Goal: Information Seeking & Learning: Learn about a topic

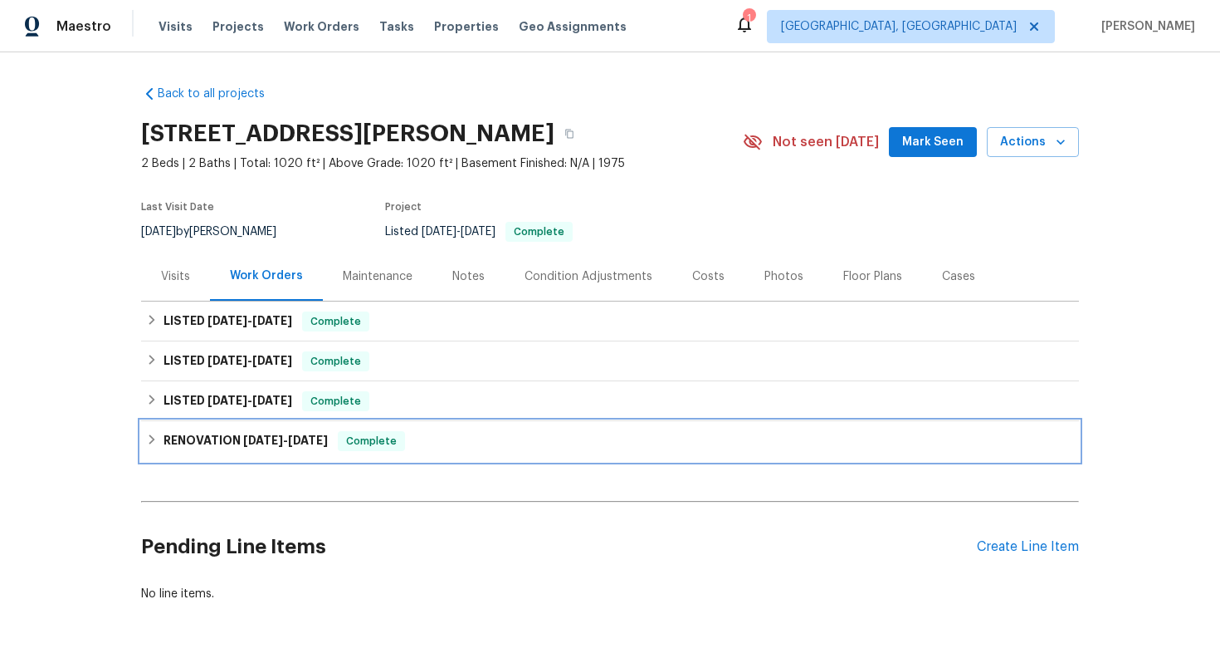
click at [491, 439] on div "RENOVATION [DATE] - [DATE] Complete" at bounding box center [610, 441] width 928 height 20
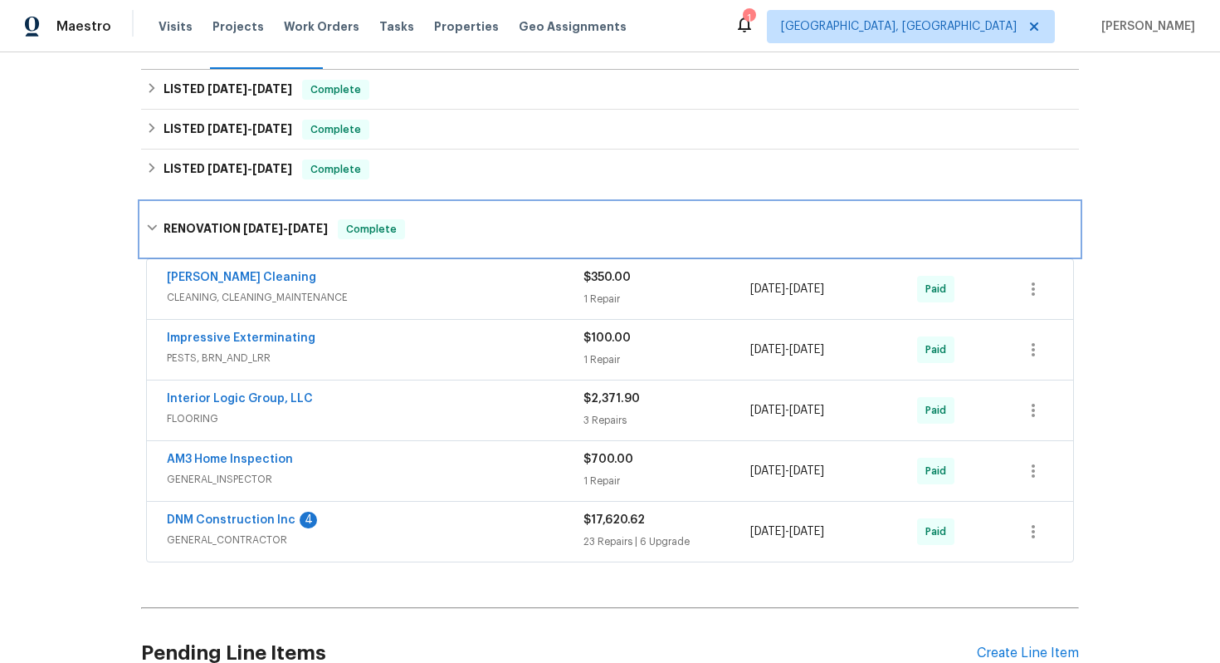
scroll to position [389, 0]
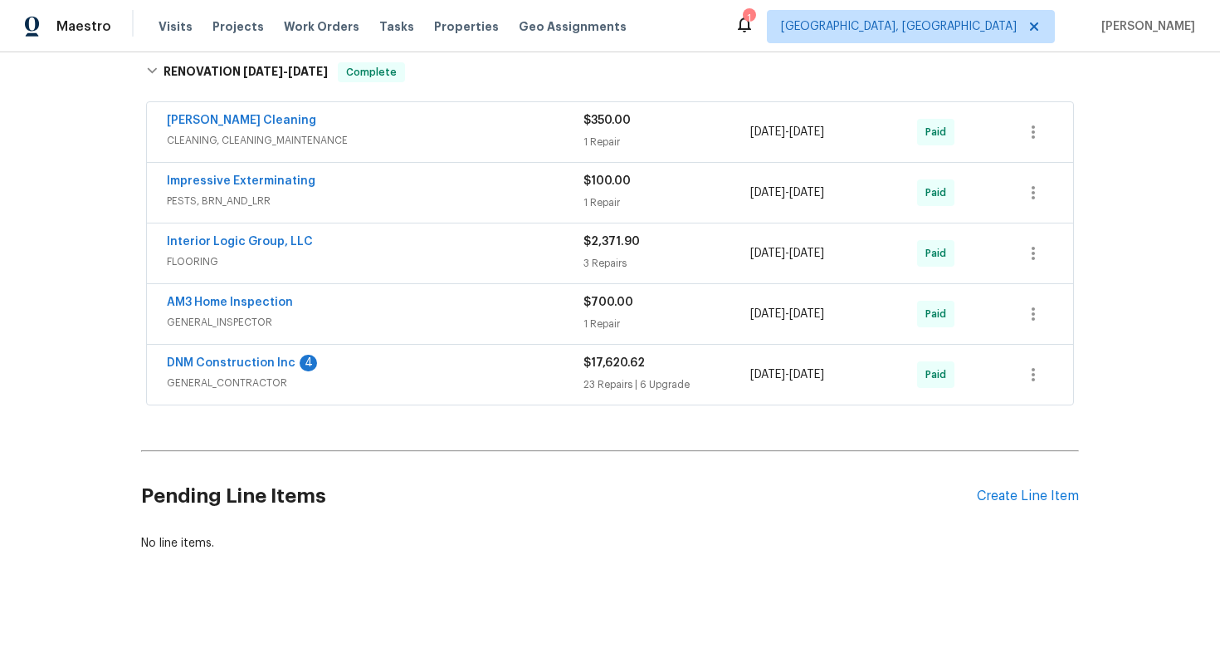
click at [436, 383] on span "GENERAL_CONTRACTOR" at bounding box center [375, 382] width 417 height 17
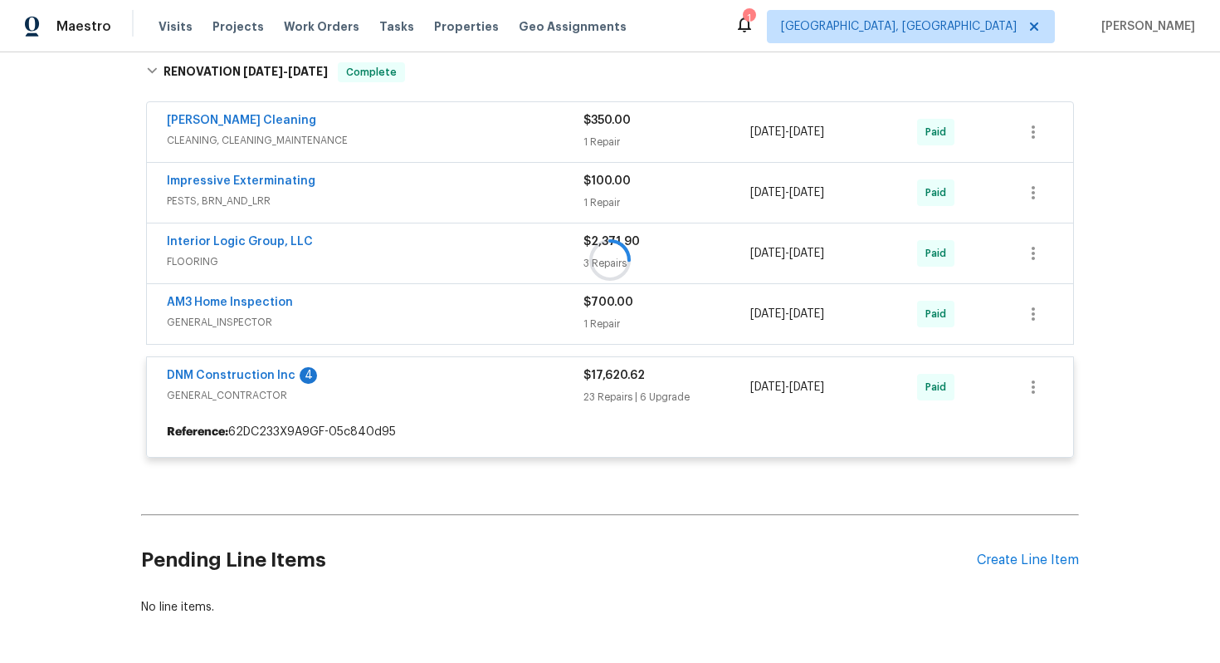
click at [306, 304] on div at bounding box center [610, 260] width 938 height 428
click at [318, 322] on div at bounding box center [610, 260] width 938 height 428
click at [302, 298] on div at bounding box center [610, 260] width 938 height 428
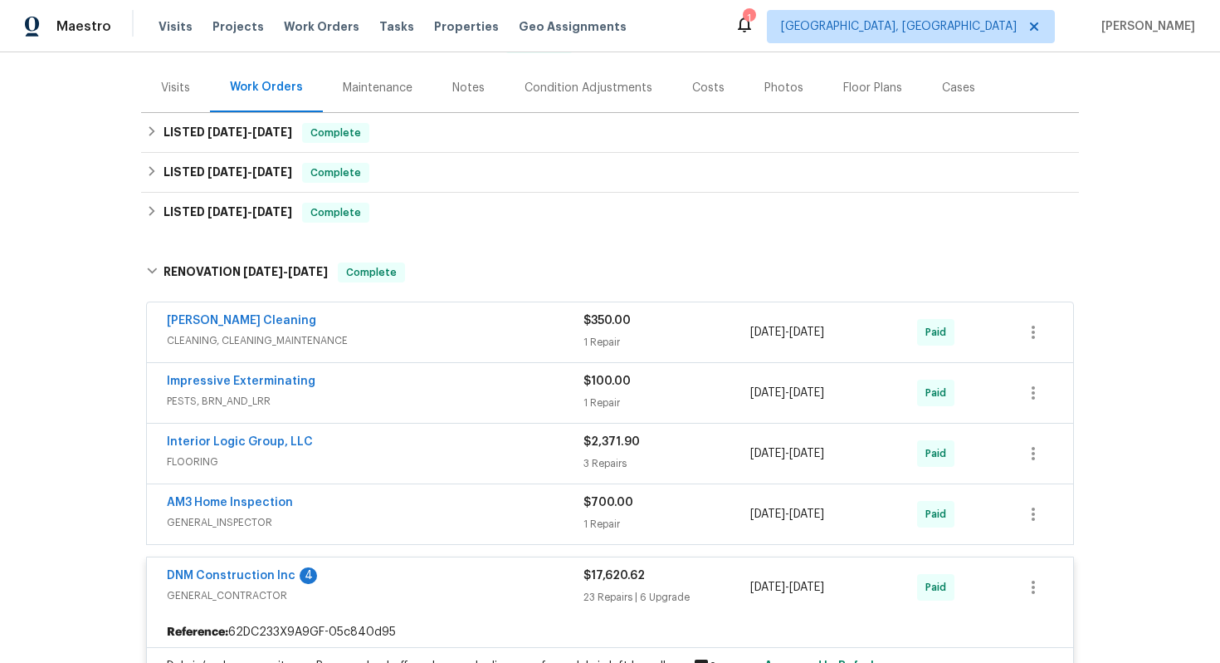
scroll to position [190, 0]
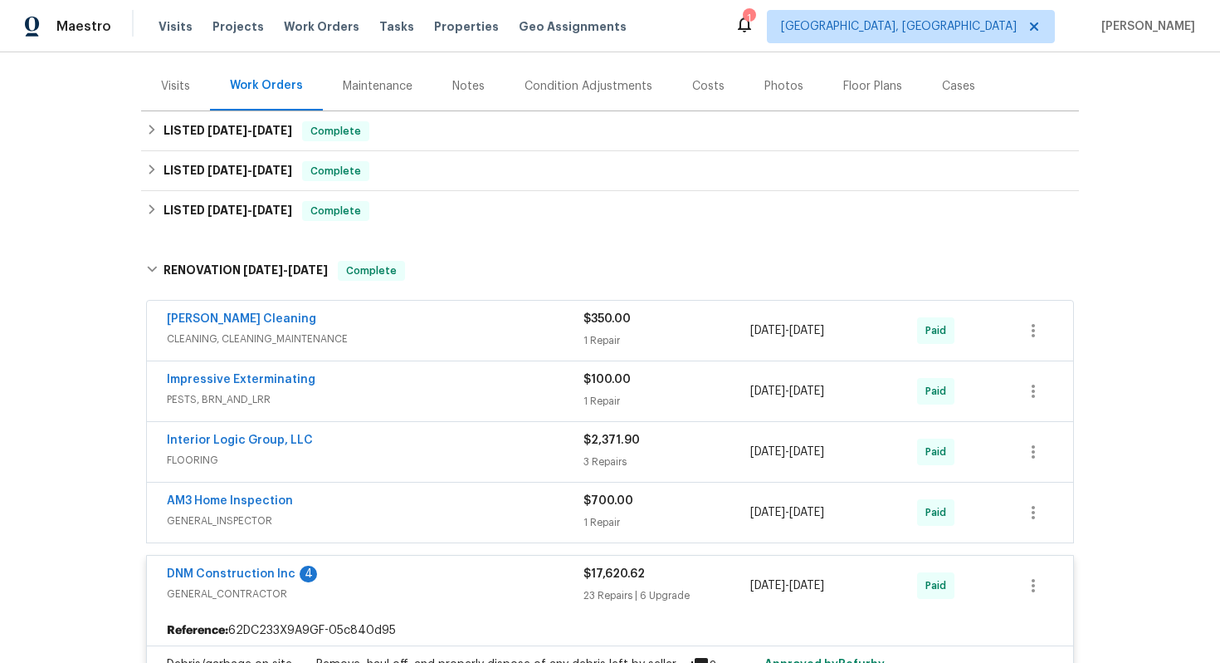
click at [318, 508] on div "AM3 Home Inspection" at bounding box center [375, 502] width 417 height 20
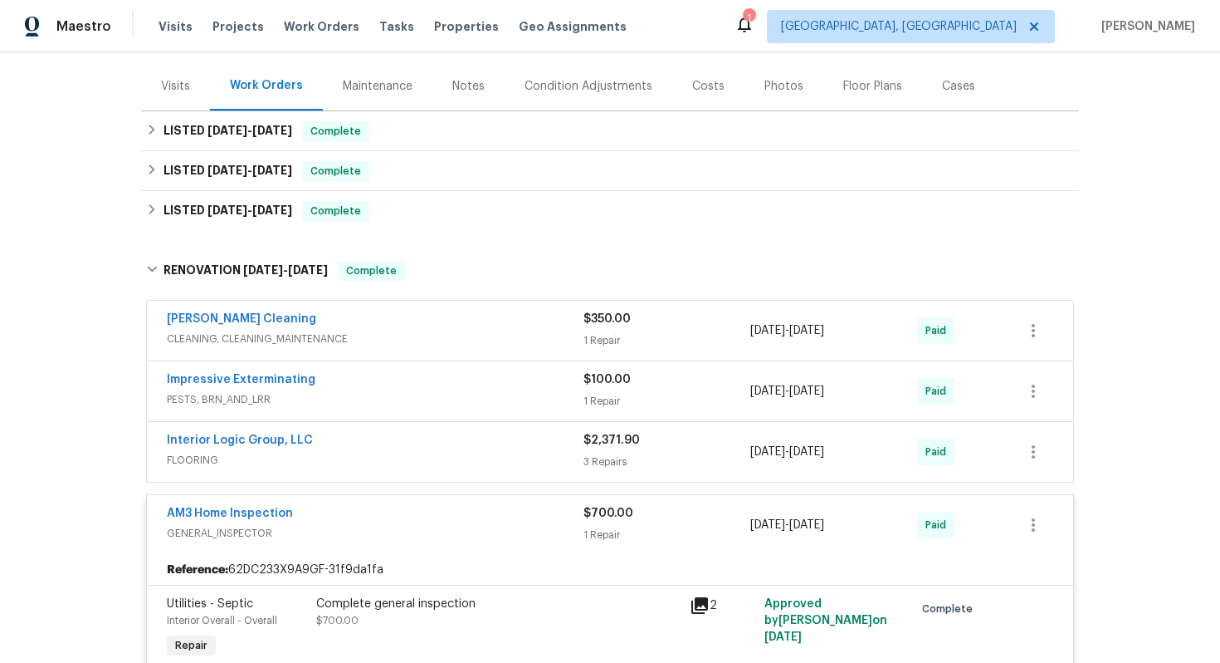
click at [332, 428] on div "Interior Logic Group, LLC FLOORING $2,371.90 3 Repairs [DATE] - [DATE] Paid" at bounding box center [610, 452] width 927 height 60
click at [325, 437] on div "Interior Logic Group, LLC" at bounding box center [375, 442] width 417 height 20
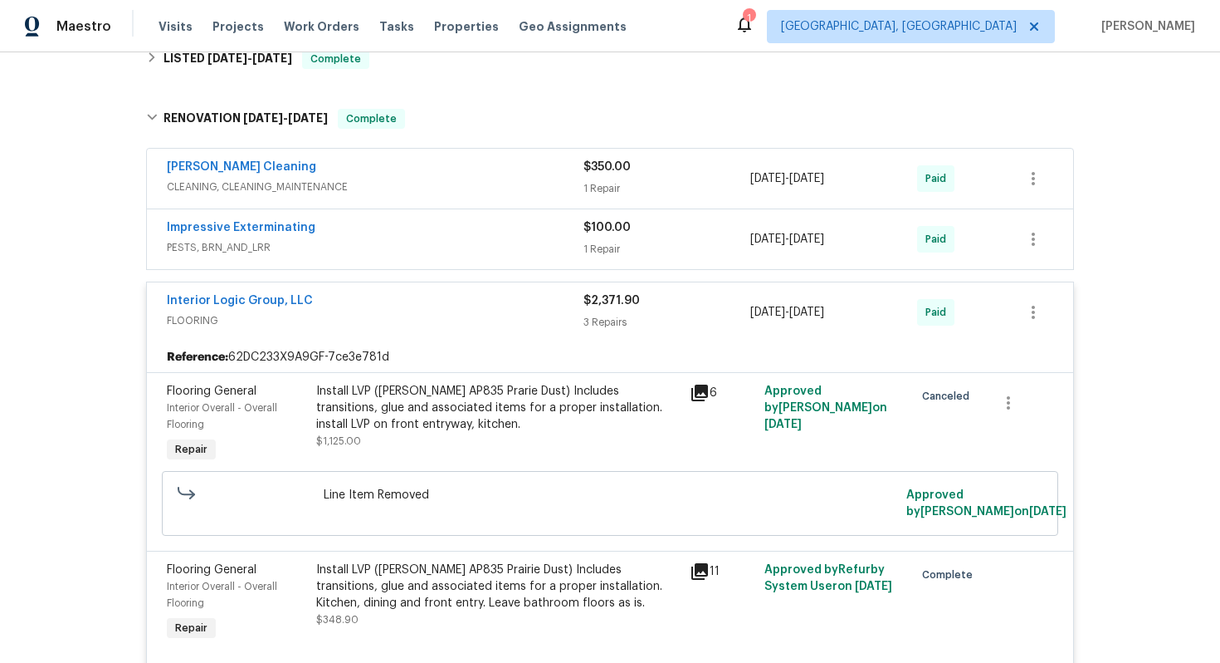
scroll to position [335, 0]
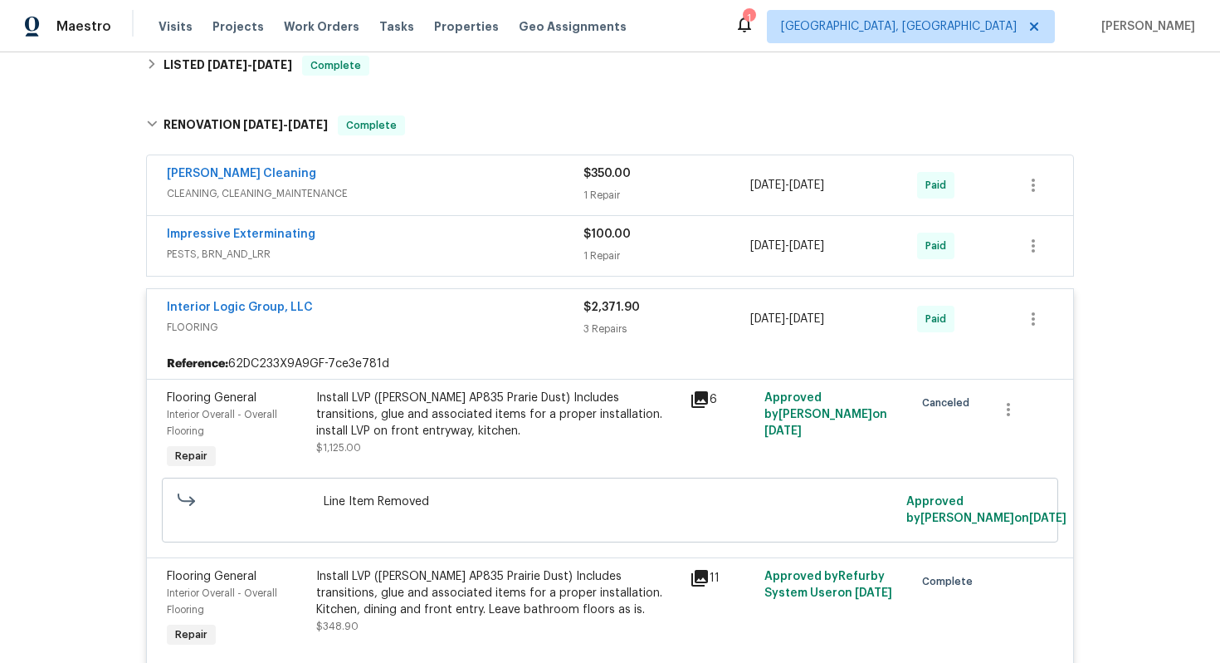
click at [308, 165] on div "[PERSON_NAME] Cleaning" at bounding box center [375, 175] width 417 height 20
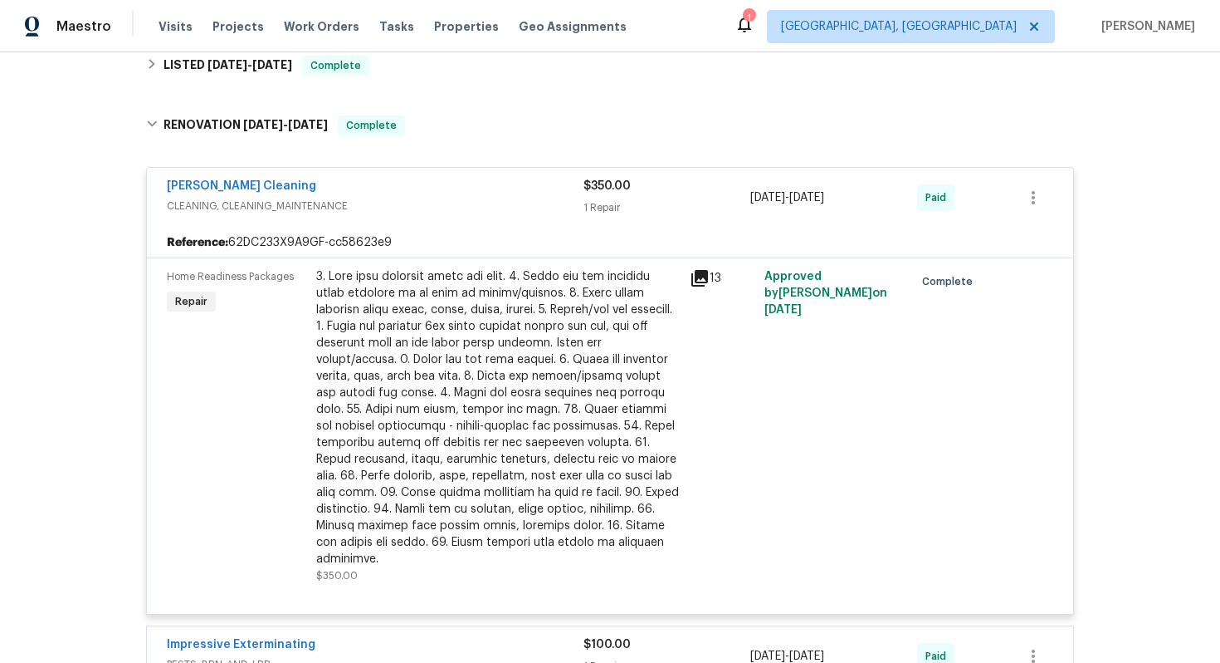
click at [329, 298] on div at bounding box center [498, 417] width 364 height 299
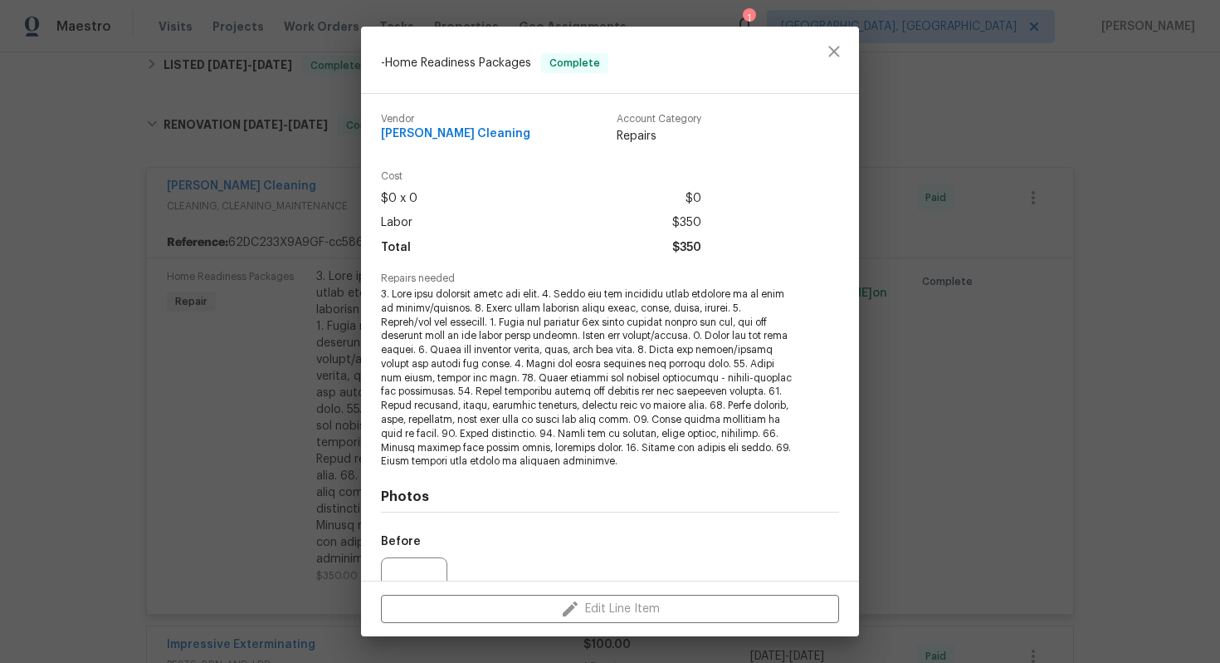
click at [282, 291] on div "- Home Readiness Packages Complete [PERSON_NAME] Cleaning Account Category Repa…" at bounding box center [610, 331] width 1220 height 663
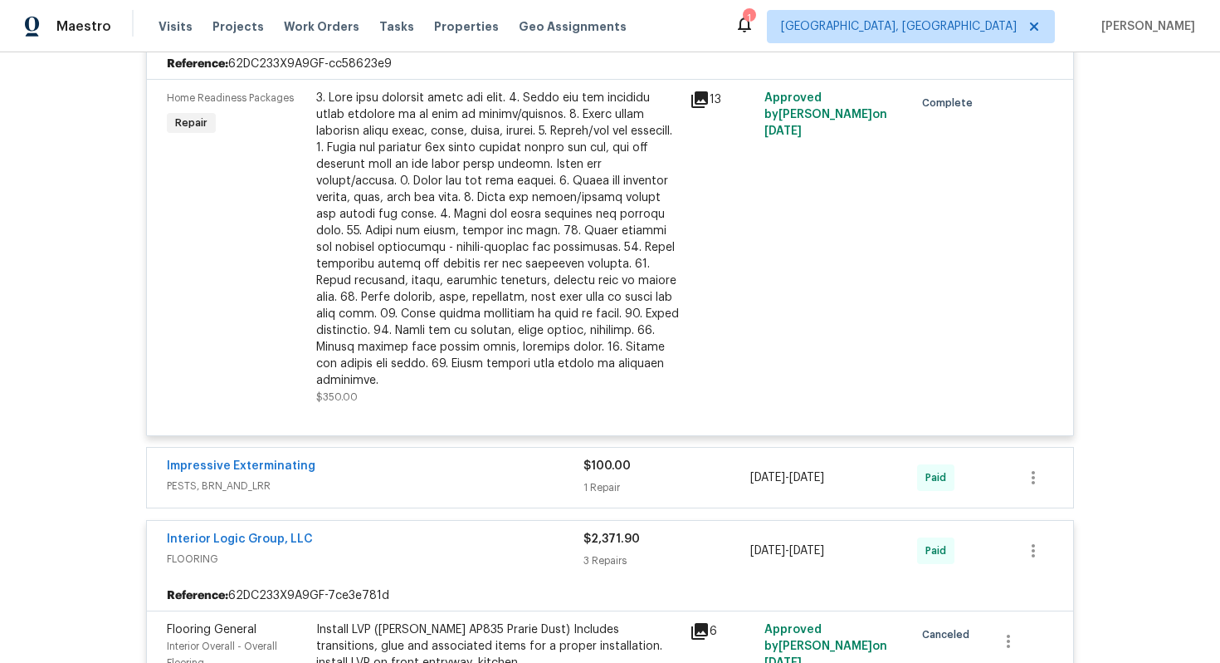
scroll to position [592, 0]
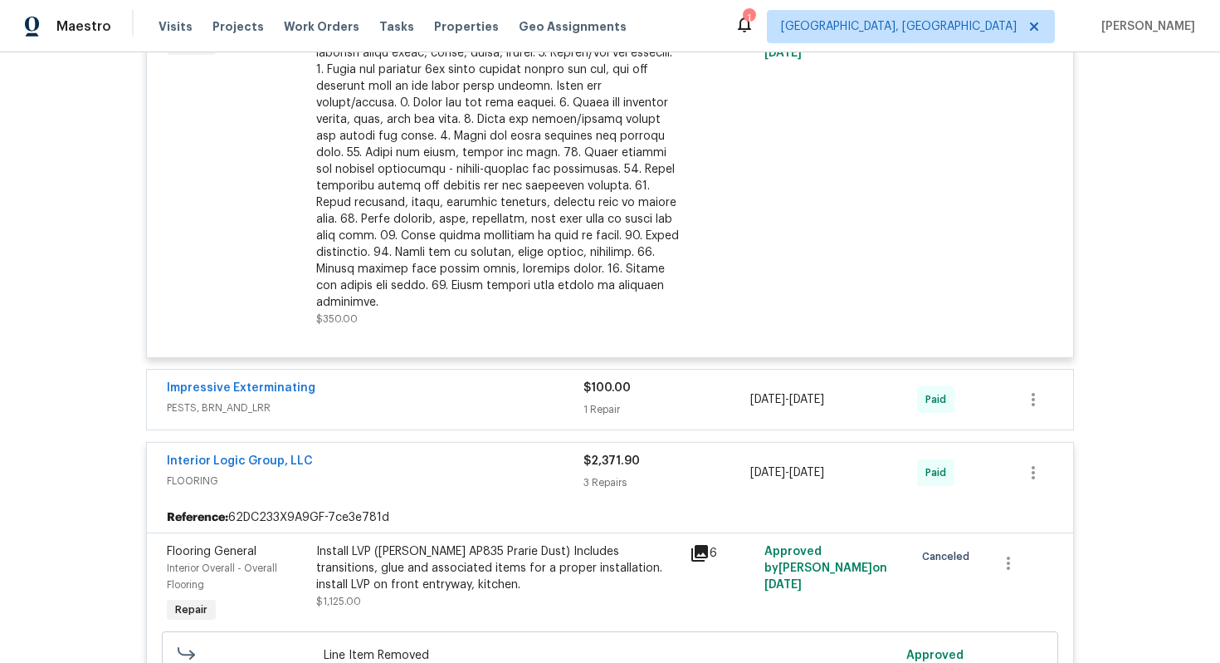
click at [348, 379] on div "Impressive Exterminating" at bounding box center [375, 389] width 417 height 20
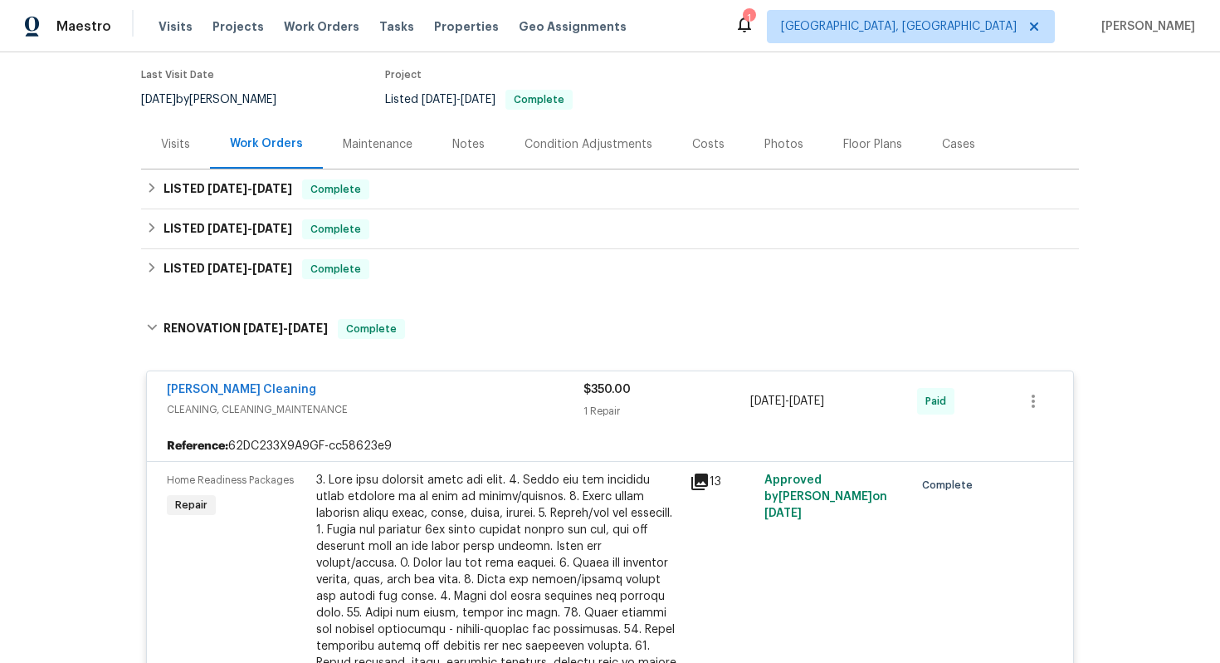
scroll to position [121, 0]
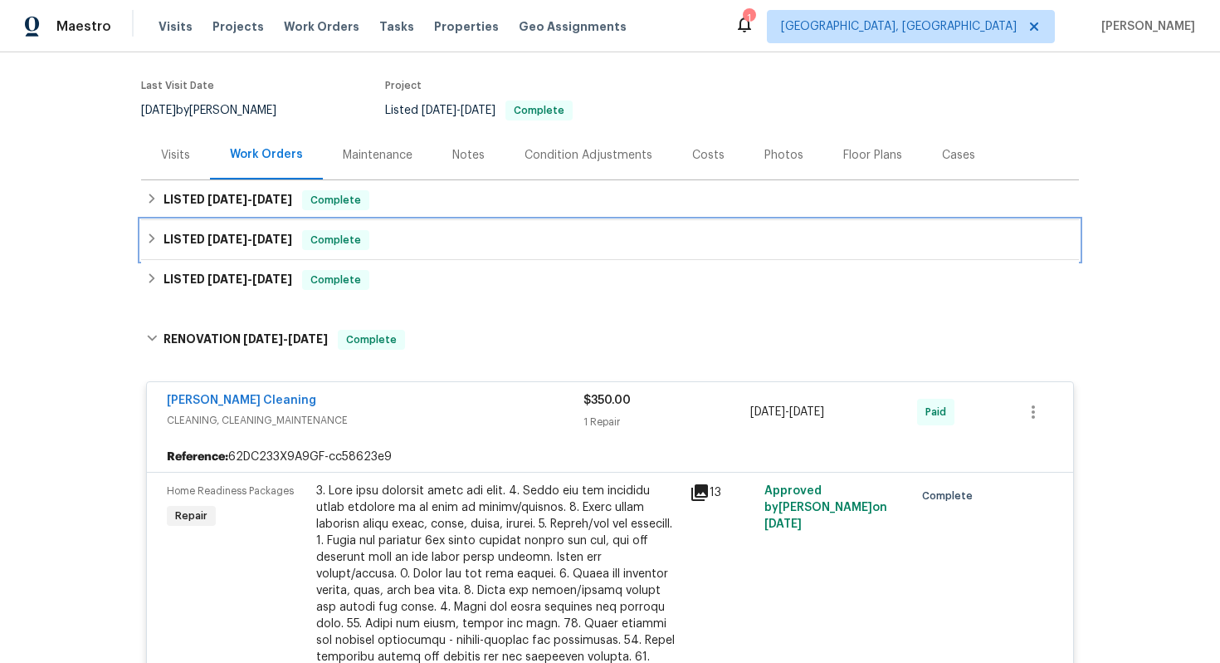
click at [438, 248] on div "LISTED [DATE] - [DATE] Complete" at bounding box center [610, 240] width 928 height 20
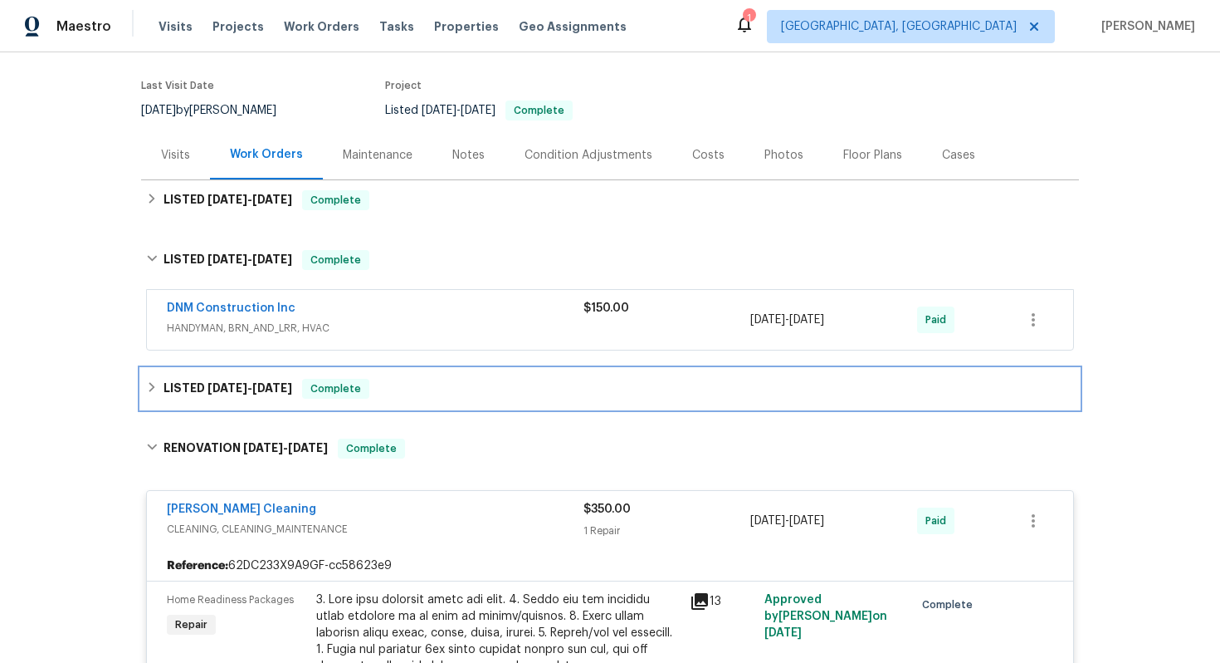
click at [427, 396] on div "LISTED [DATE] - [DATE] Complete" at bounding box center [610, 389] width 928 height 20
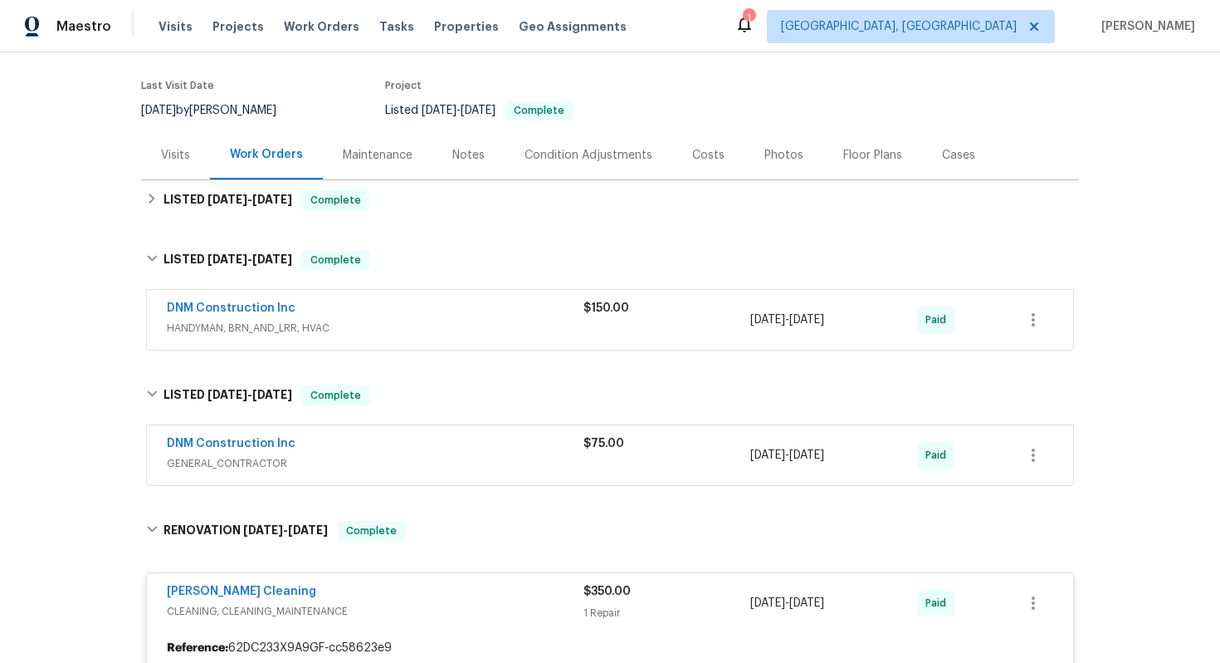
click at [412, 457] on span "GENERAL_CONTRACTOR" at bounding box center [375, 463] width 417 height 17
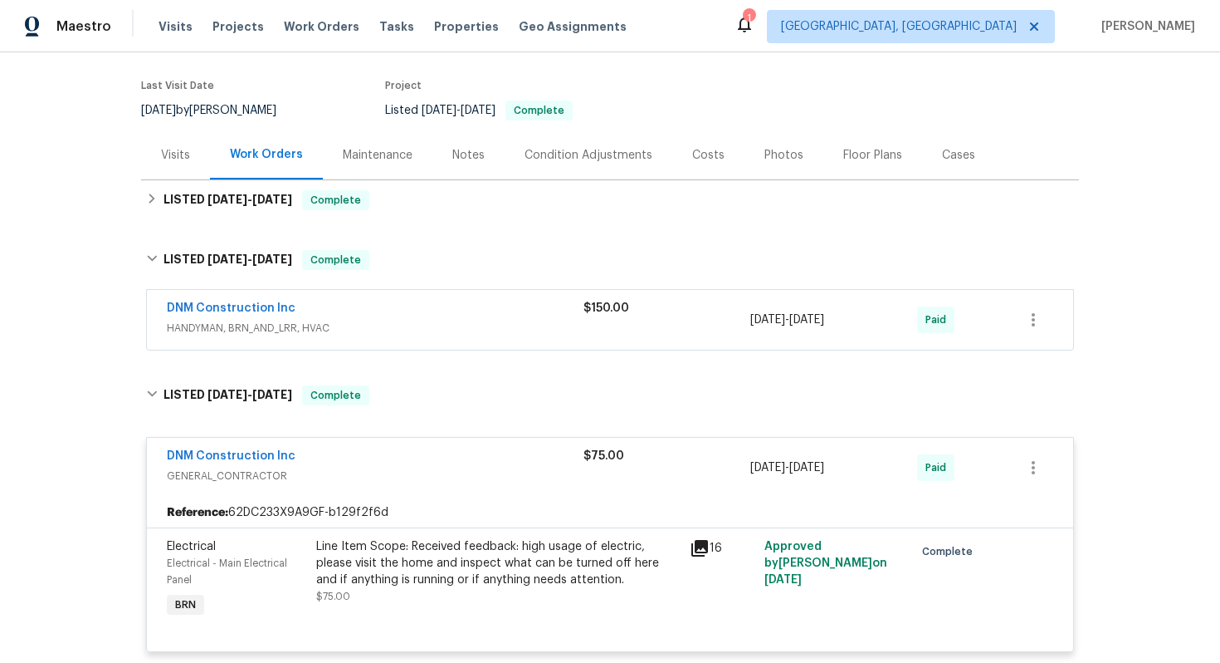
click at [396, 321] on span "HANDYMAN, BRN_AND_LRR, HVAC" at bounding box center [375, 328] width 417 height 17
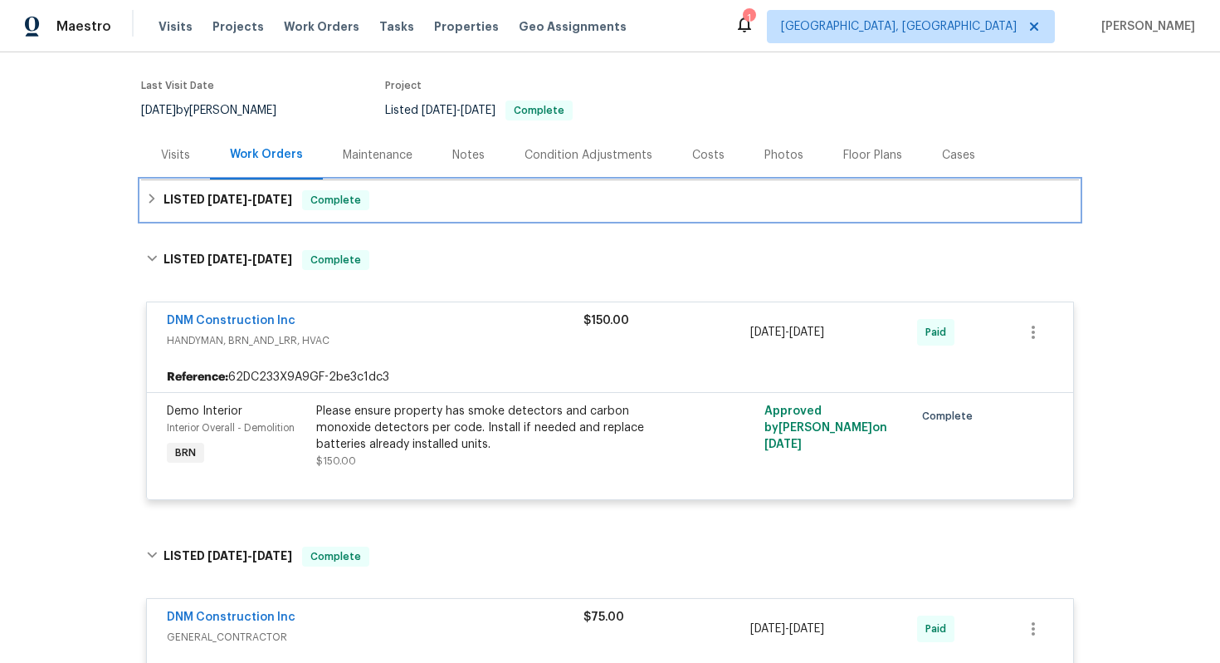
click at [438, 206] on div "LISTED [DATE] - [DATE] Complete" at bounding box center [610, 200] width 928 height 20
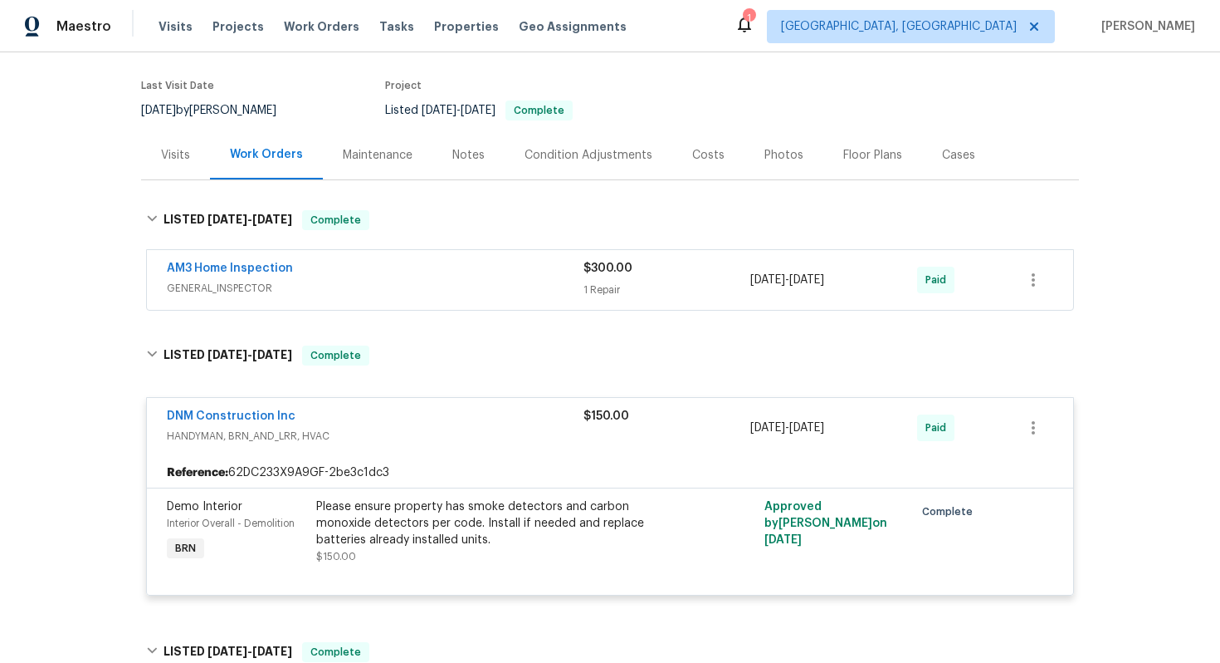
click at [384, 268] on div "AM3 Home Inspection" at bounding box center [375, 270] width 417 height 20
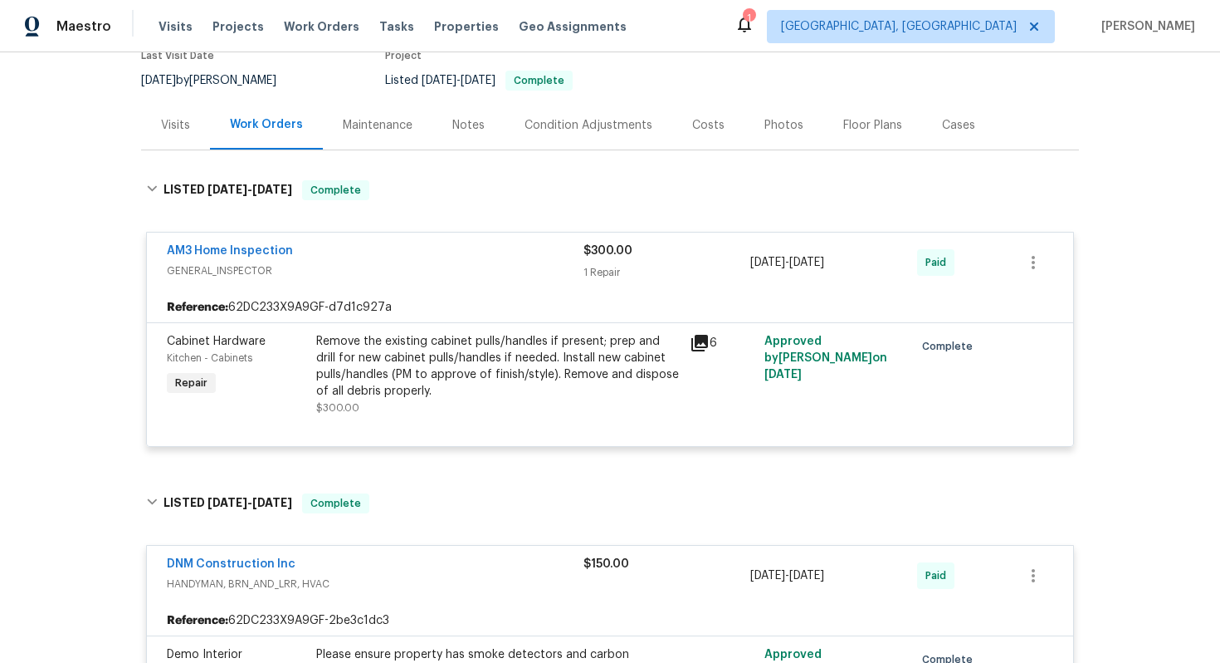
scroll to position [5186, 0]
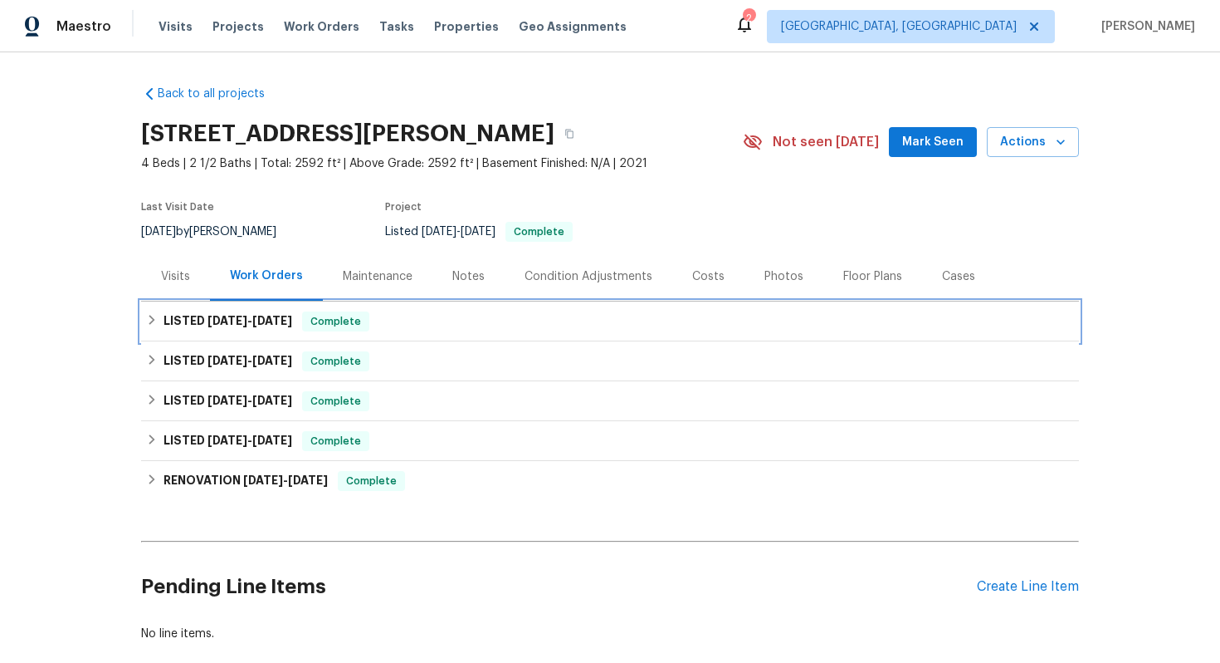
click at [450, 329] on div "LISTED [DATE] - [DATE] Complete" at bounding box center [610, 321] width 928 height 20
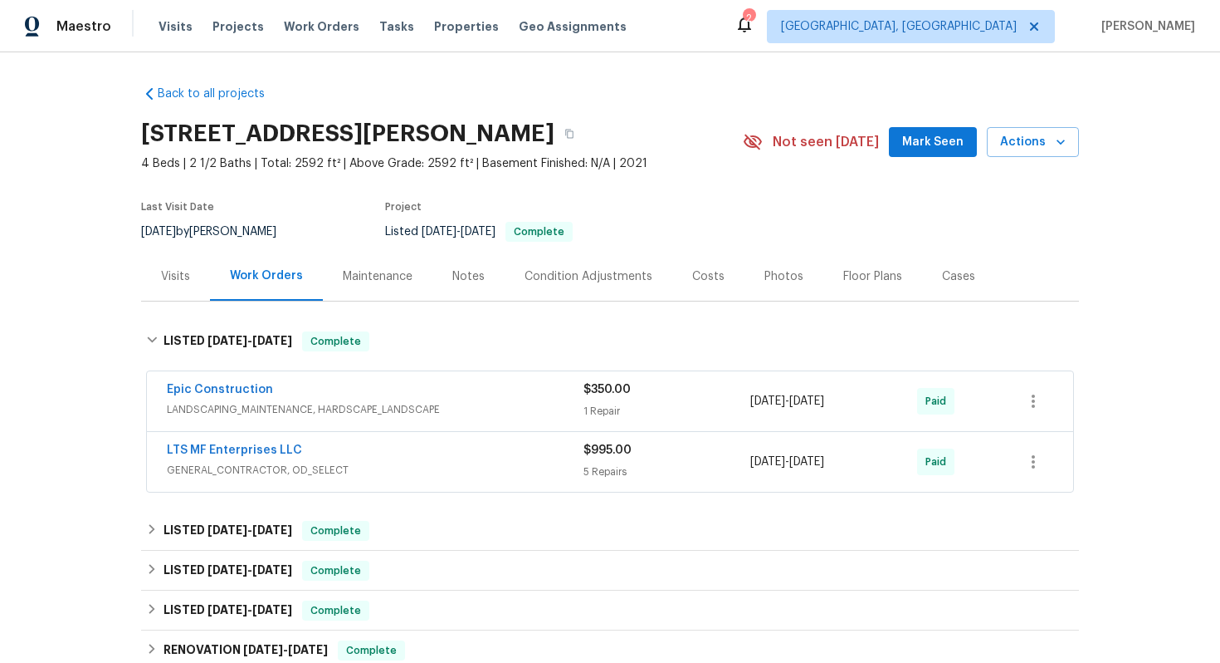
click at [433, 383] on div "Epic Construction" at bounding box center [375, 391] width 417 height 20
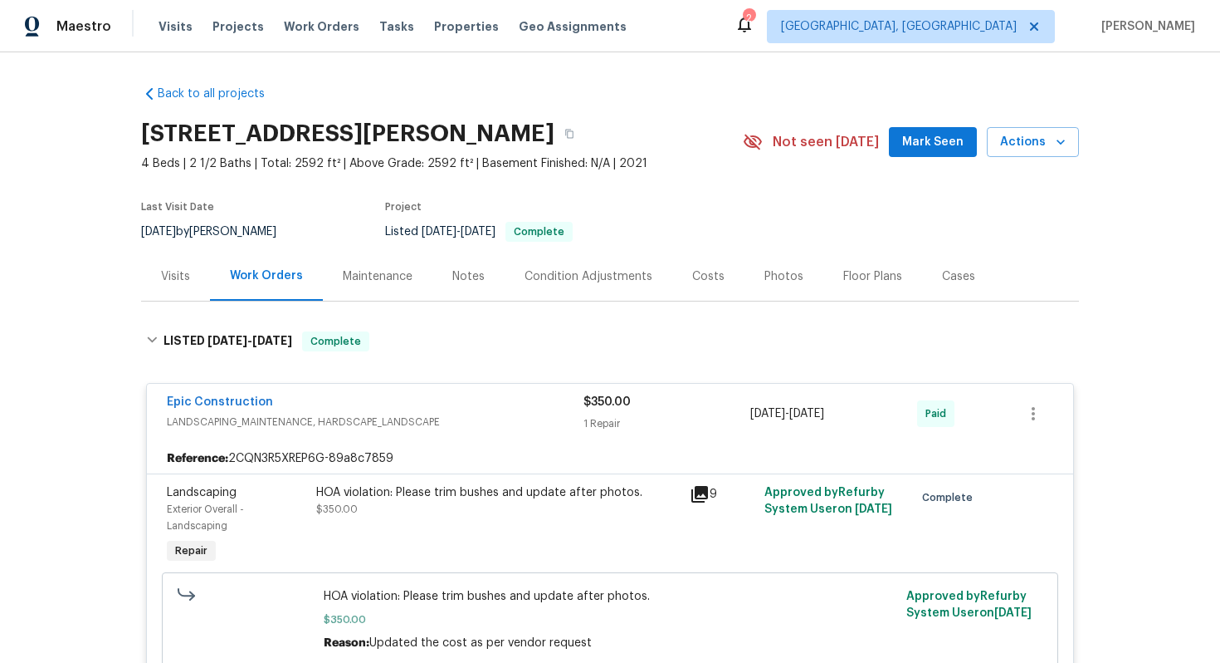
click at [476, 406] on div "Epic Construction" at bounding box center [375, 404] width 417 height 20
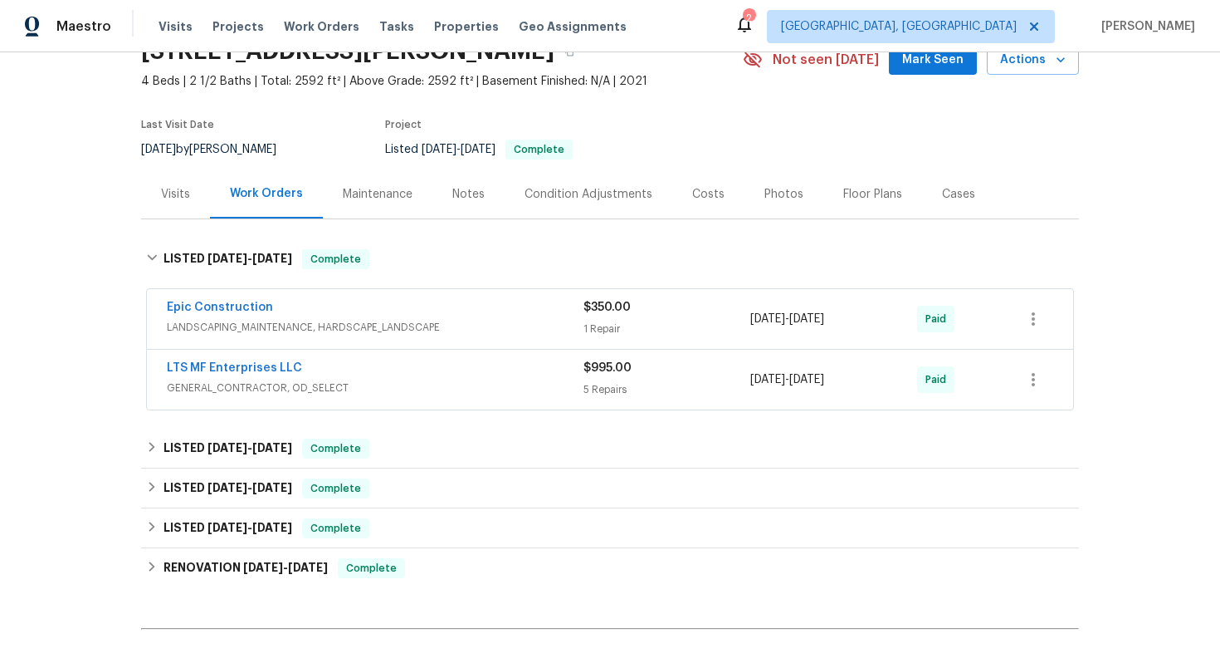
scroll to position [262, 0]
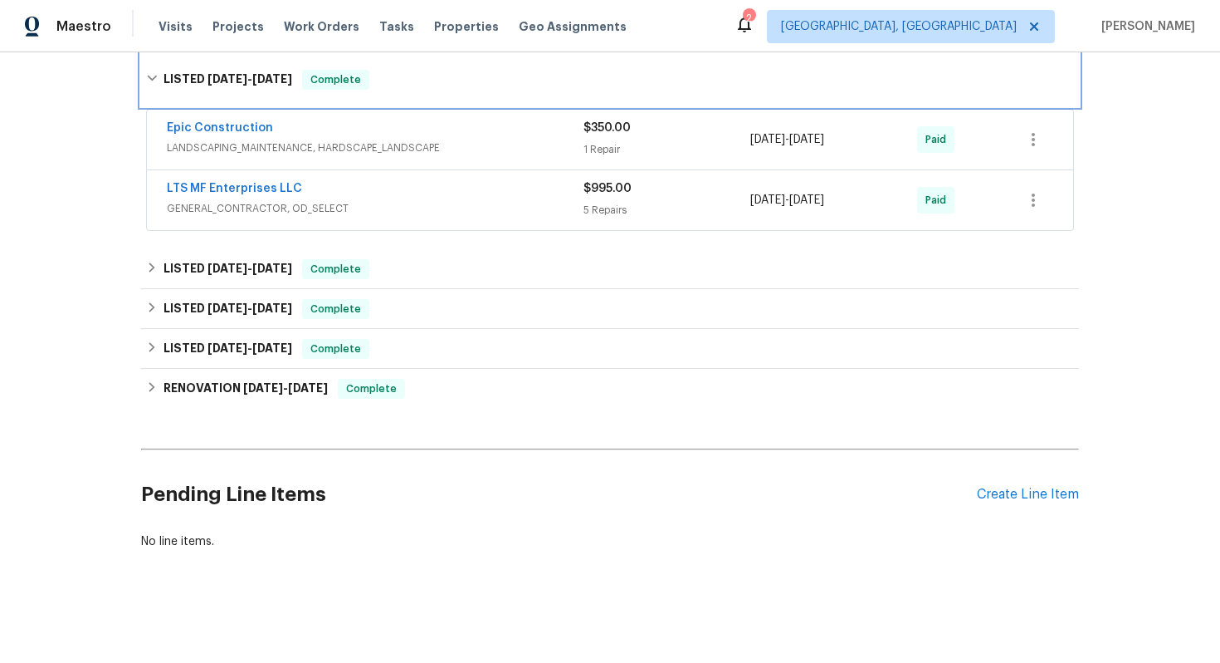
click at [424, 78] on div "LISTED [DATE] - [DATE] Complete" at bounding box center [610, 80] width 928 height 20
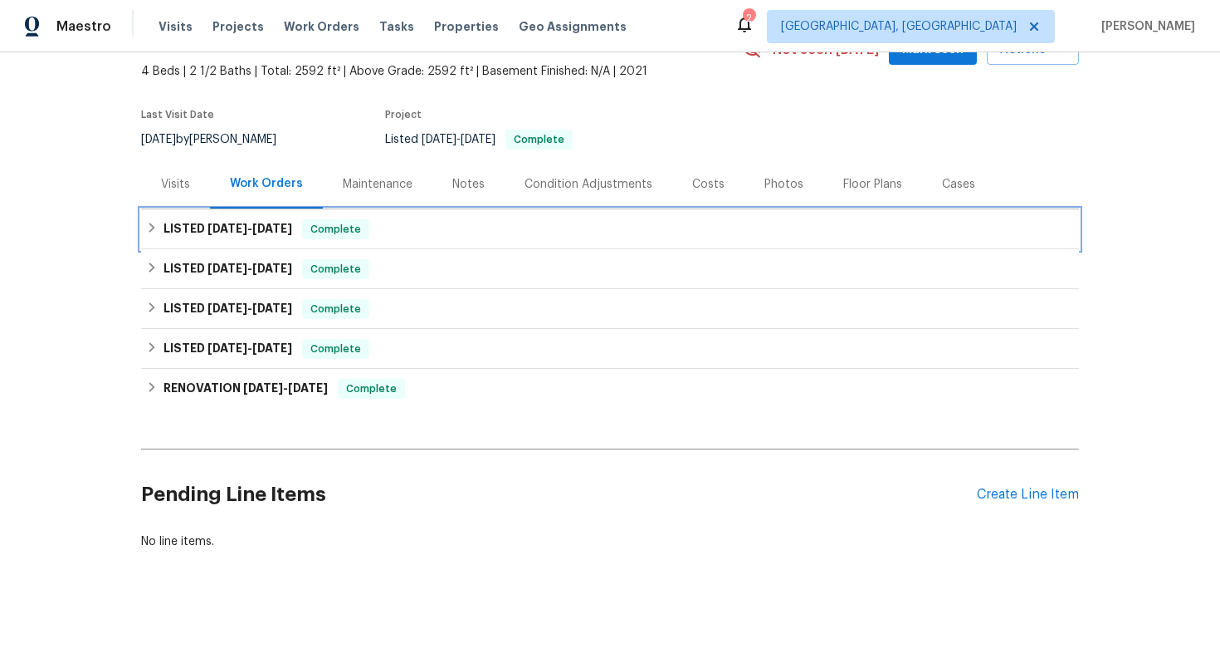
scroll to position [92, 0]
